Goal: Entertainment & Leisure: Consume media (video, audio)

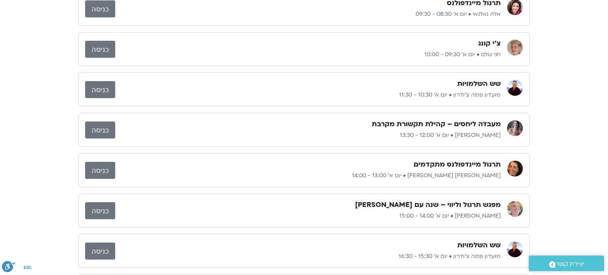
scroll to position [222, 0]
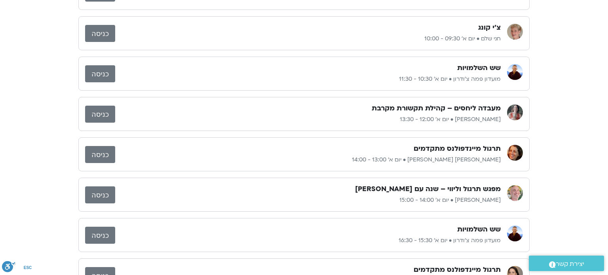
click at [94, 193] on link "כניסה" at bounding box center [100, 194] width 30 height 17
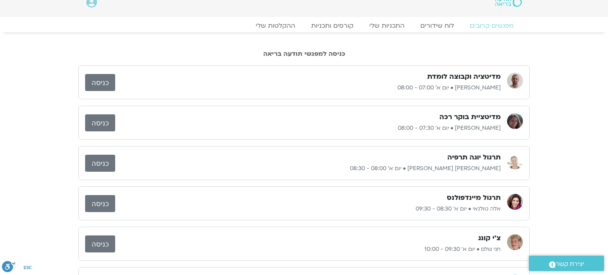
scroll to position [0, 0]
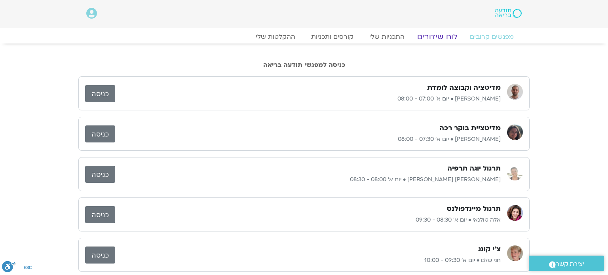
click at [427, 36] on link "לוח שידורים" at bounding box center [437, 36] width 59 height 9
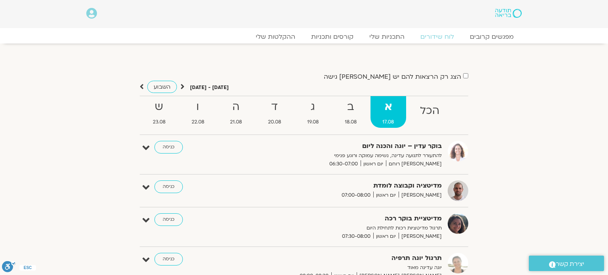
click at [182, 88] on icon at bounding box center [182, 87] width 4 height 8
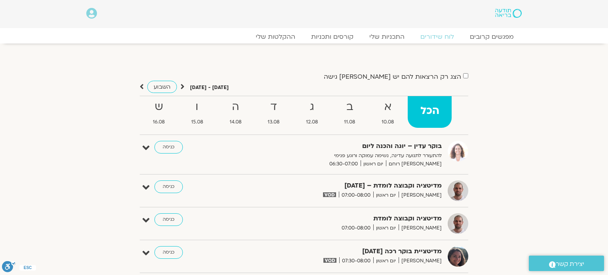
click at [182, 88] on icon at bounding box center [182, 87] width 4 height 8
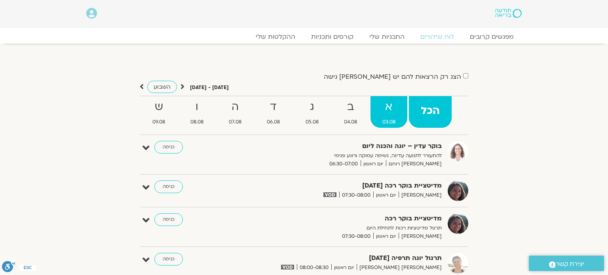
click at [385, 119] on span "03.08" at bounding box center [388, 122] width 37 height 8
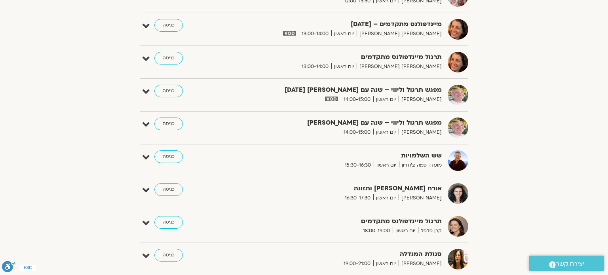
scroll to position [538, 0]
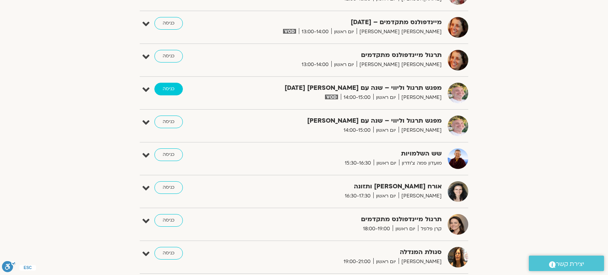
click at [165, 87] on link "כניסה" at bounding box center [168, 89] width 28 height 13
